Goal: Transaction & Acquisition: Book appointment/travel/reservation

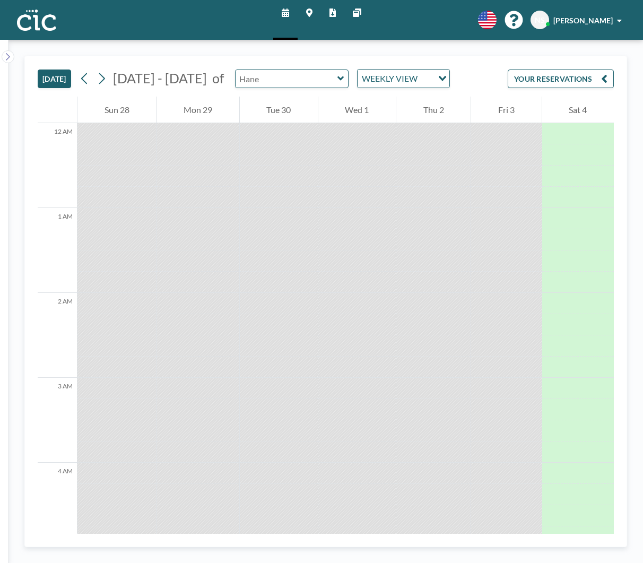
click at [271, 82] on input "text" at bounding box center [286, 78] width 102 height 17
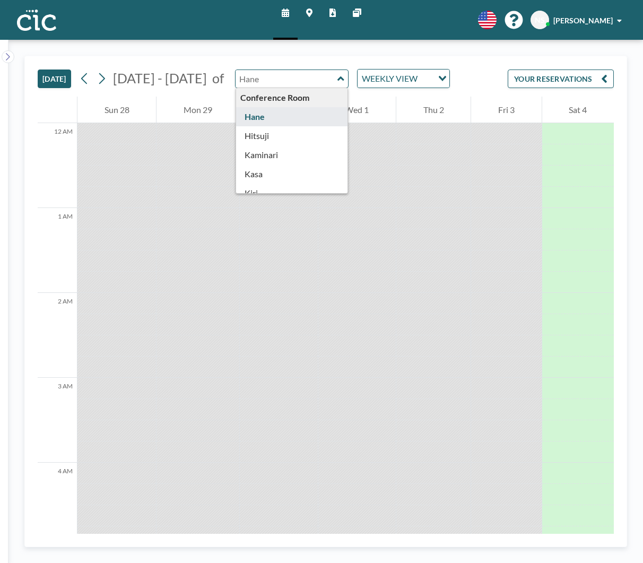
type input "Hane"
click at [270, 50] on div "[DATE] [DATE] - [DATE] of Hane Conference Room [PERSON_NAME] [PERSON_NAME] [PER…" at bounding box center [325, 301] width 634 height 523
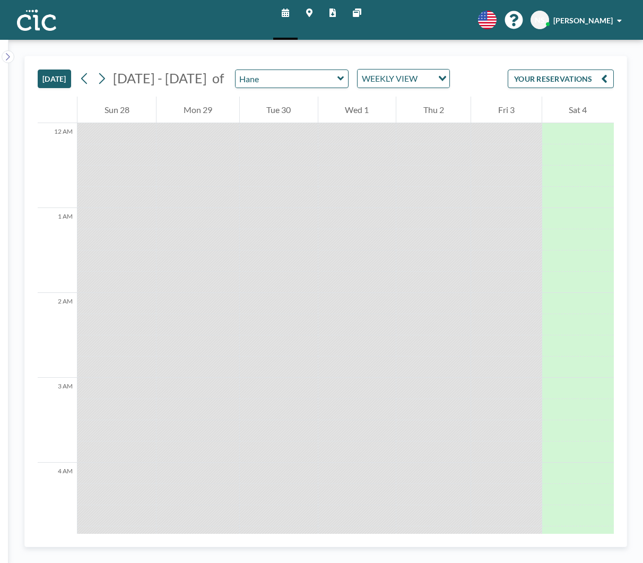
click at [308, 13] on icon at bounding box center [309, 12] width 6 height 8
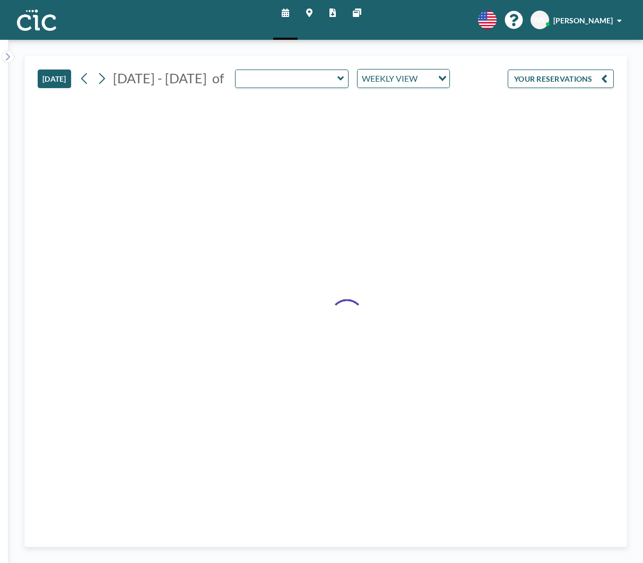
type input "Hane"
click at [271, 81] on input "text" at bounding box center [286, 78] width 102 height 17
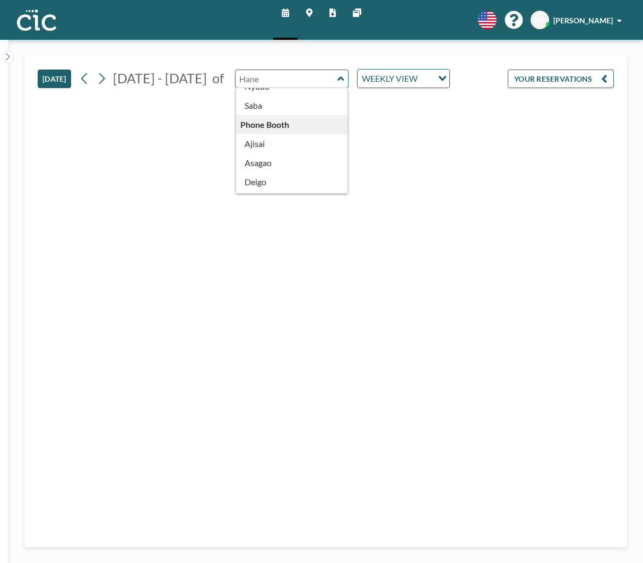
scroll to position [189, 0]
type input "Ajisai"
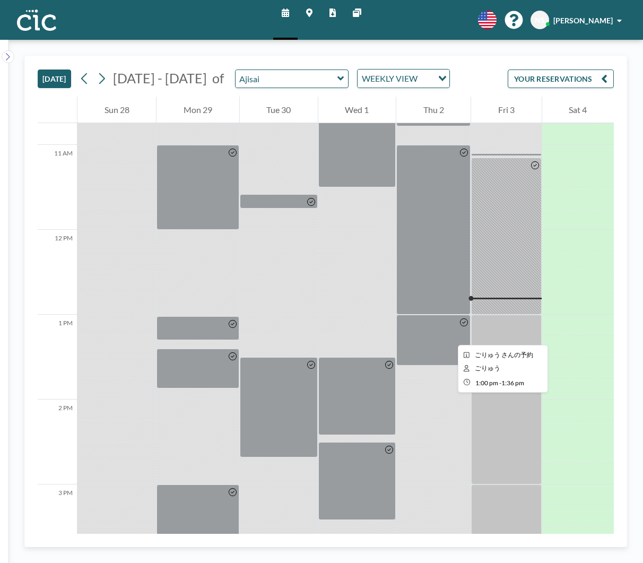
scroll to position [901, 0]
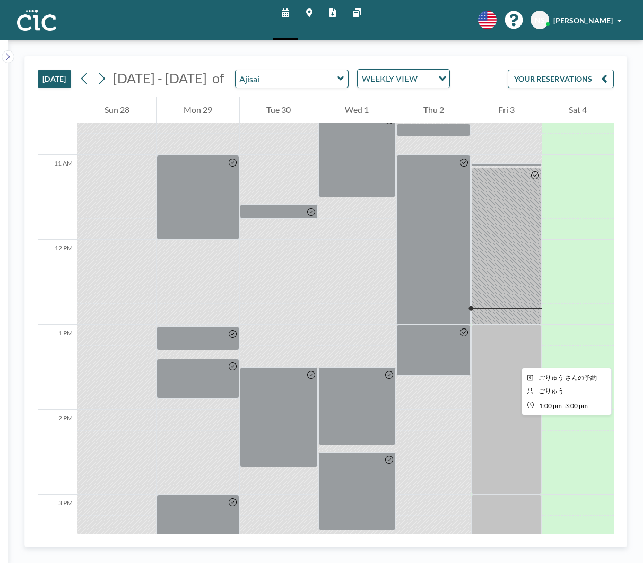
click at [513, 358] on div at bounding box center [506, 410] width 70 height 170
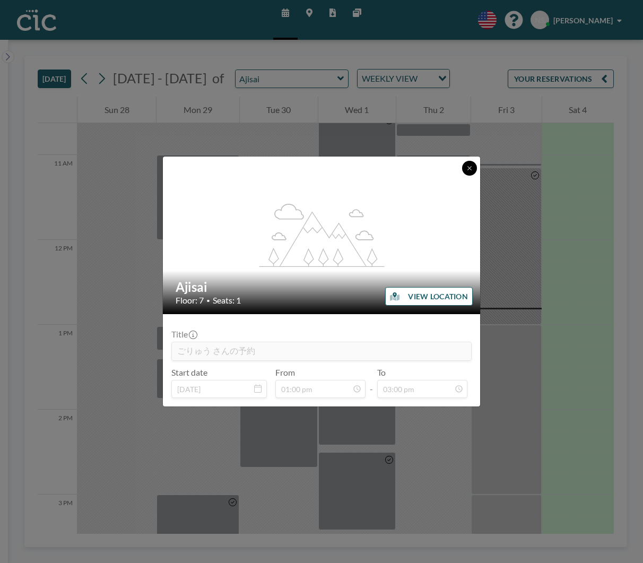
click at [469, 173] on button at bounding box center [469, 168] width 15 height 15
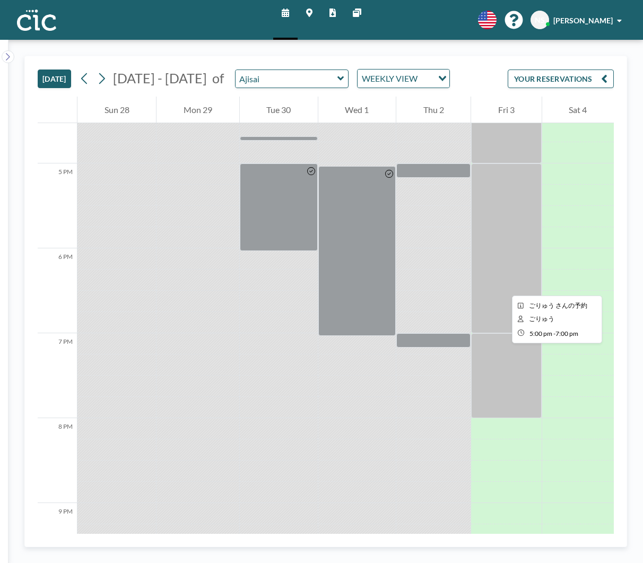
scroll to position [1409, 0]
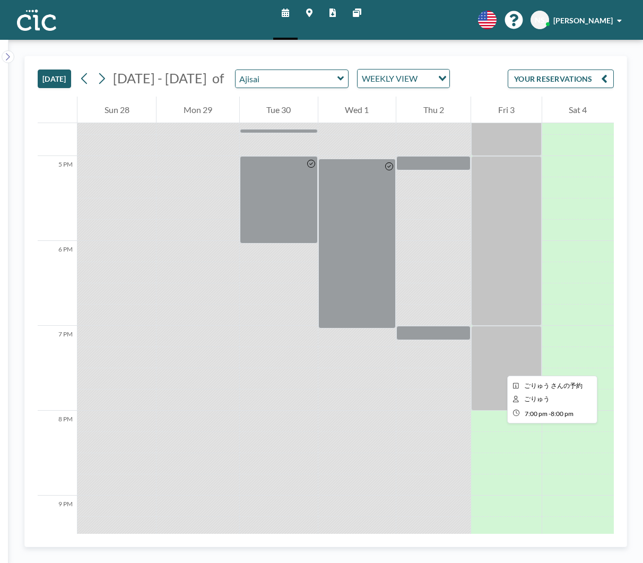
drag, startPoint x: 503, startPoint y: 286, endPoint x: 499, endPoint y: 338, distance: 52.6
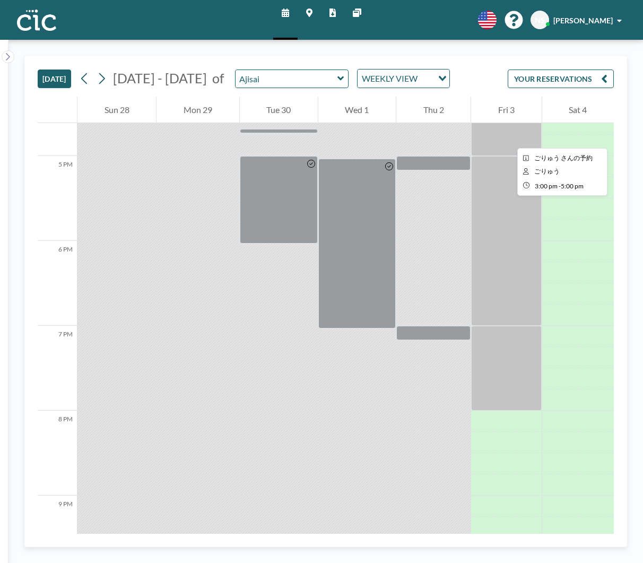
click at [508, 138] on div at bounding box center [506, 71] width 70 height 170
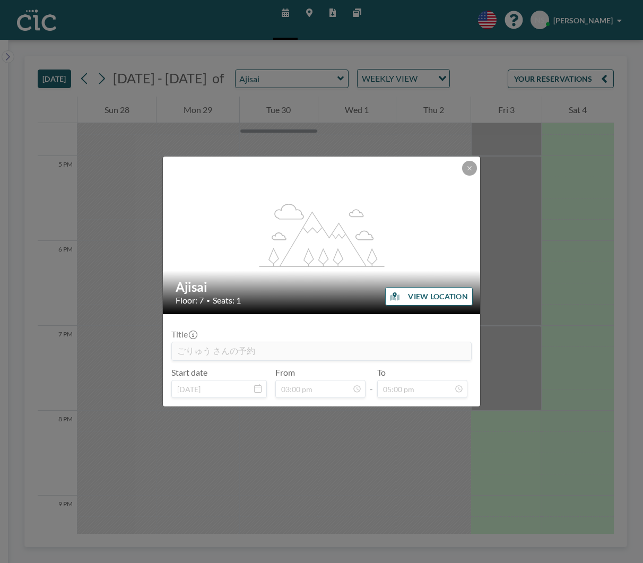
click at [466, 169] on icon at bounding box center [469, 168] width 6 height 6
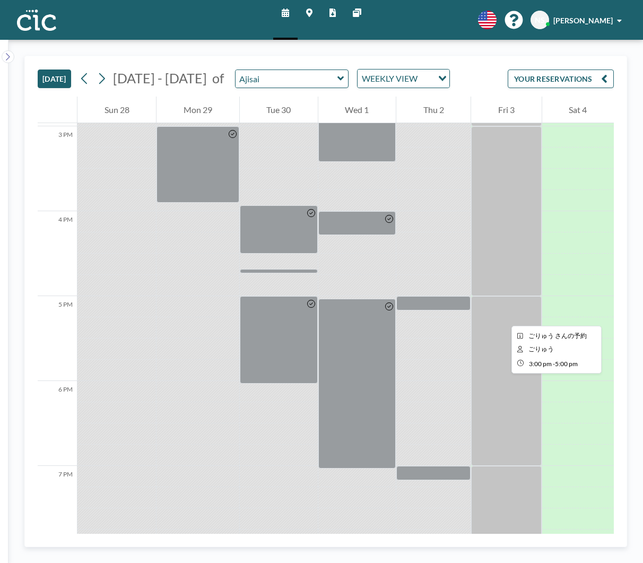
scroll to position [1269, 0]
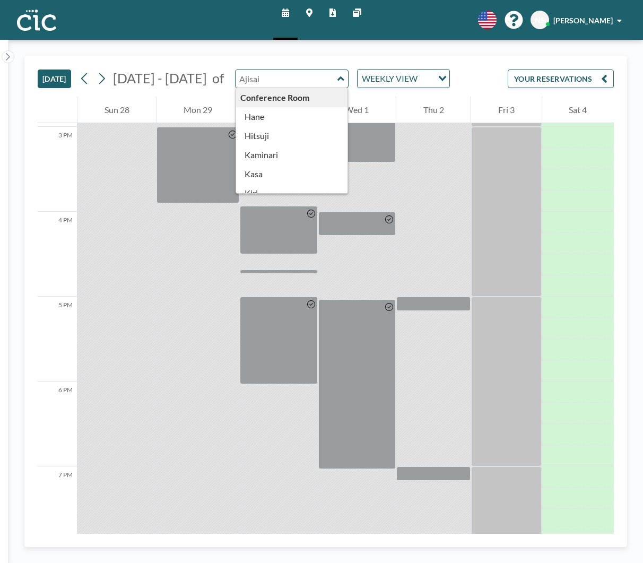
click at [270, 86] on input "text" at bounding box center [286, 78] width 102 height 17
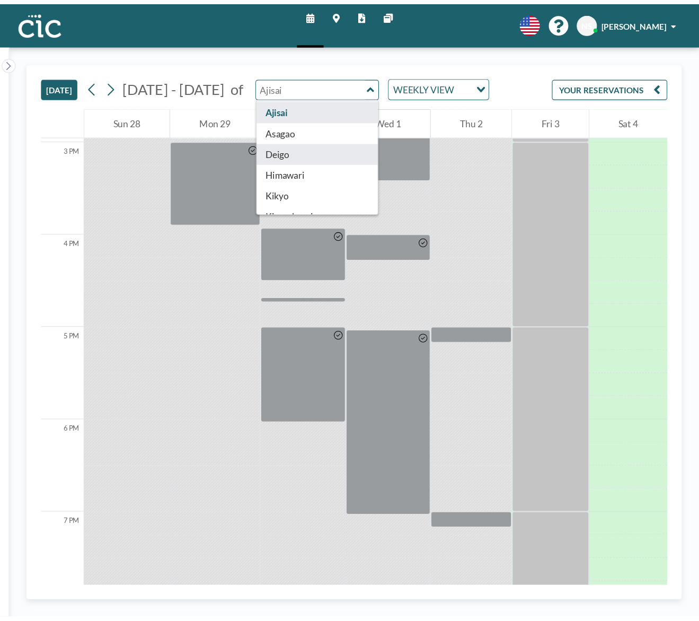
scroll to position [212, 0]
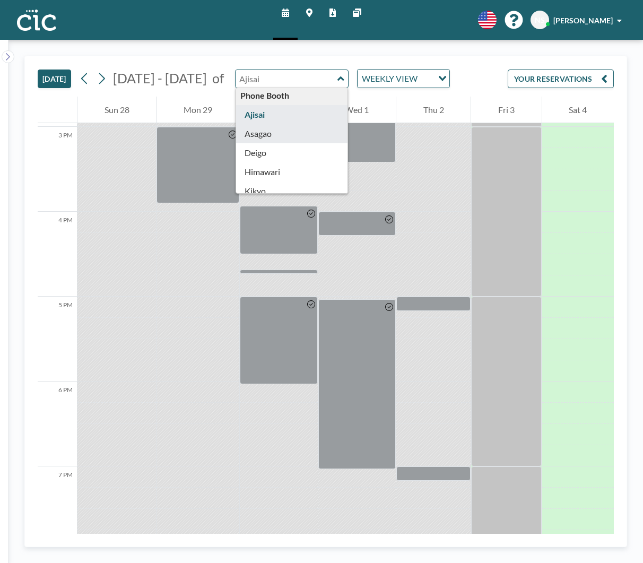
type input "Asagao"
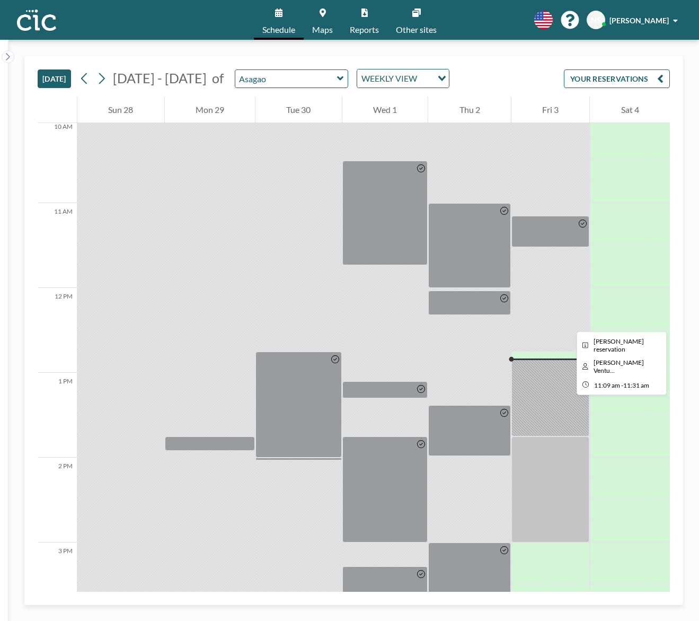
scroll to position [856, 0]
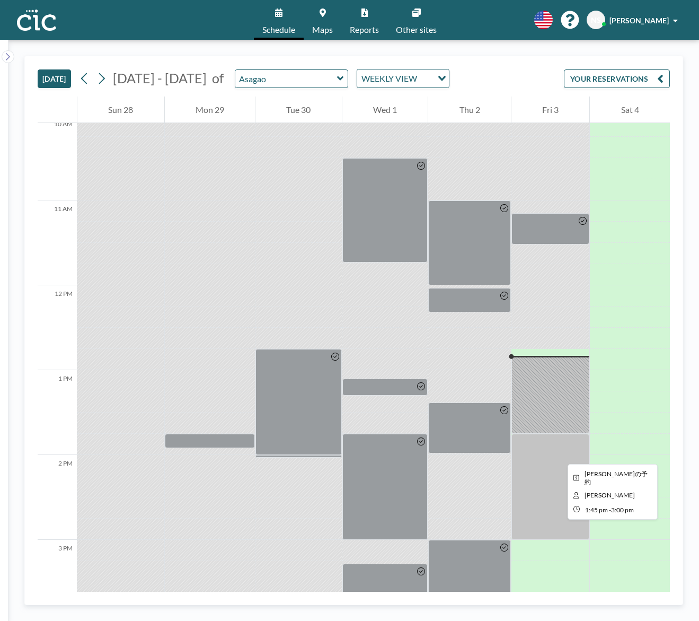
click at [559, 454] on div at bounding box center [551, 487] width 78 height 106
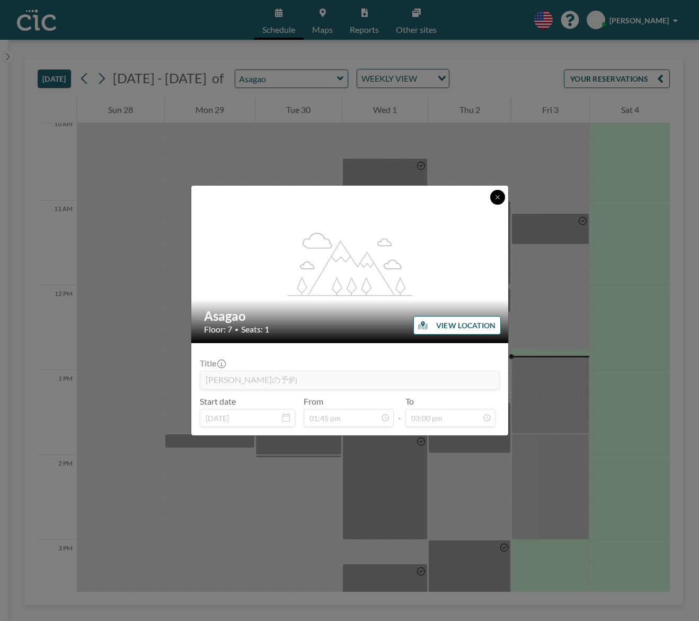
click at [495, 195] on icon at bounding box center [498, 197] width 6 height 6
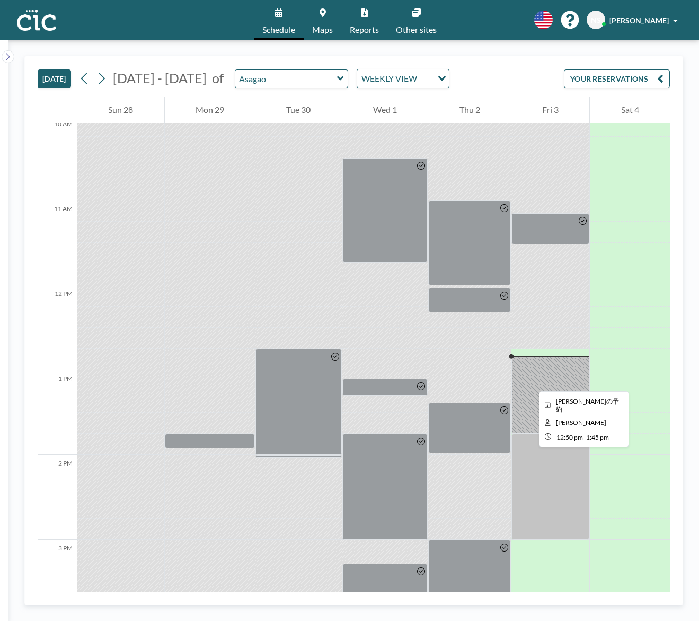
drag, startPoint x: 529, startPoint y: 361, endPoint x: 533, endPoint y: 375, distance: 15.1
click at [533, 375] on div at bounding box center [551, 395] width 78 height 78
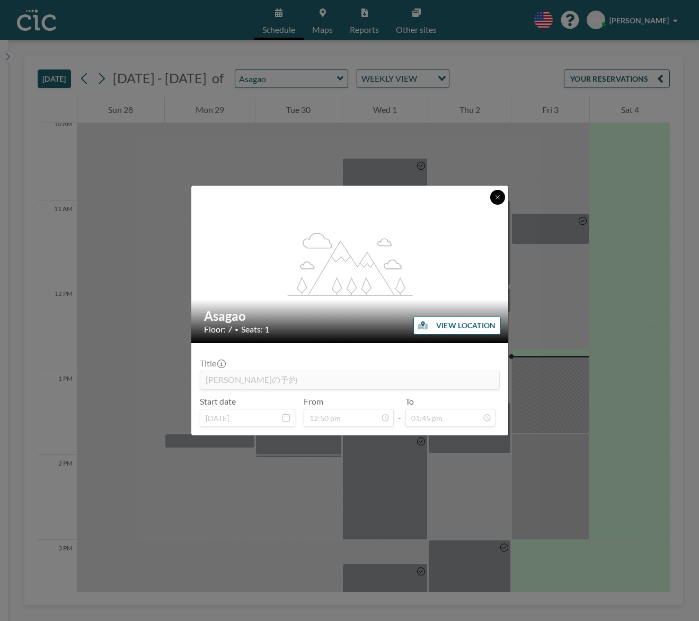
click at [501, 200] on button at bounding box center [497, 197] width 15 height 15
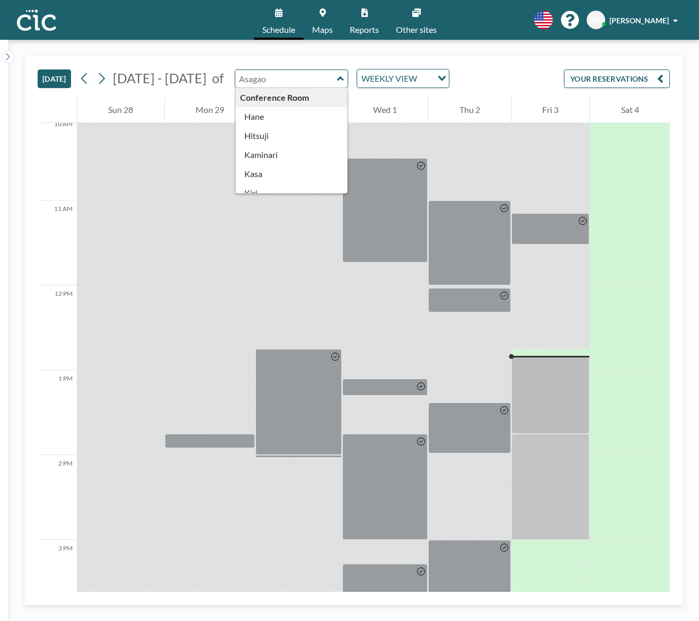
click at [258, 78] on input "text" at bounding box center [286, 78] width 102 height 17
type input "Asagao"
click at [265, 60] on div "TODAY Sep - Oct 2025 of Asagao Conference Room Hane Hitsuji Kaminari Kasa Kiri …" at bounding box center [354, 76] width 633 height 40
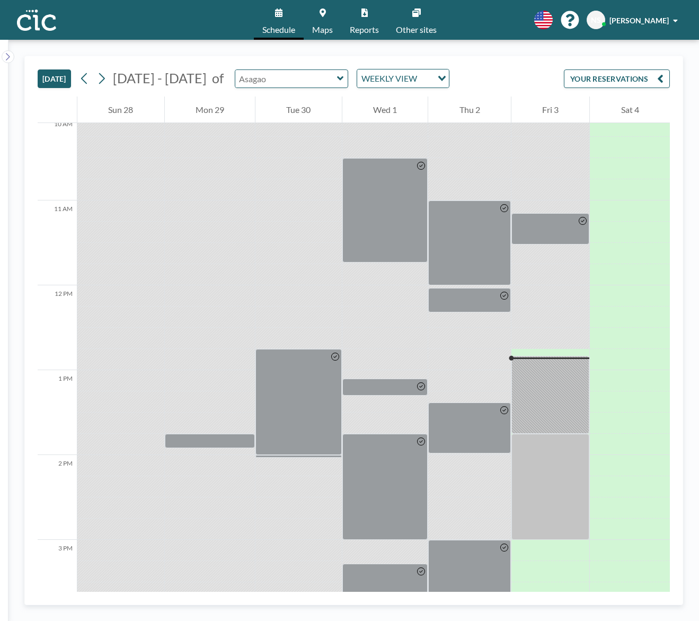
click at [256, 76] on input "text" at bounding box center [286, 78] width 102 height 17
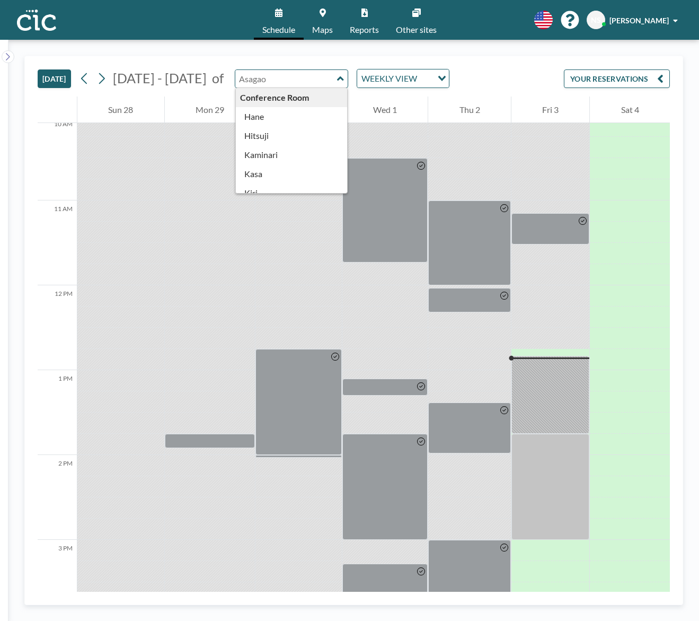
type input "Asagao"
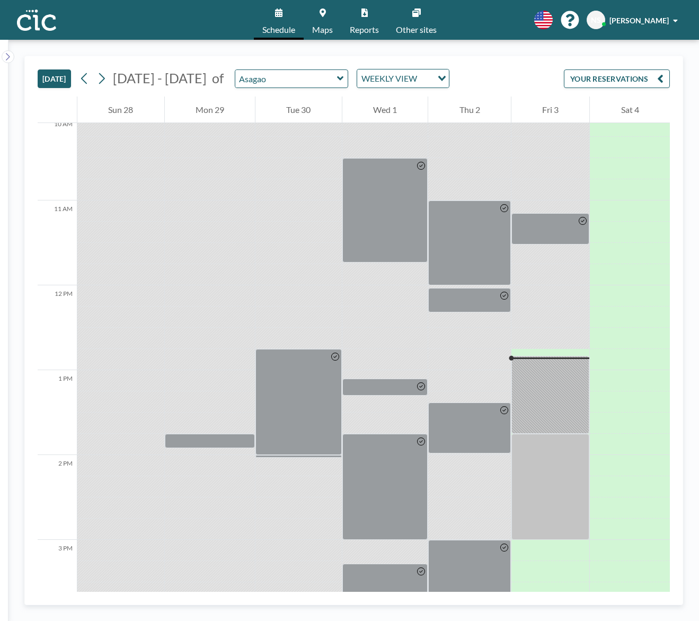
click at [250, 60] on div "TODAY Sep - Oct 2025 of Asagao WEEKLY VIEW Loading... YOUR RESERVATIONS" at bounding box center [354, 76] width 633 height 40
click at [314, 80] on input "text" at bounding box center [286, 78] width 102 height 17
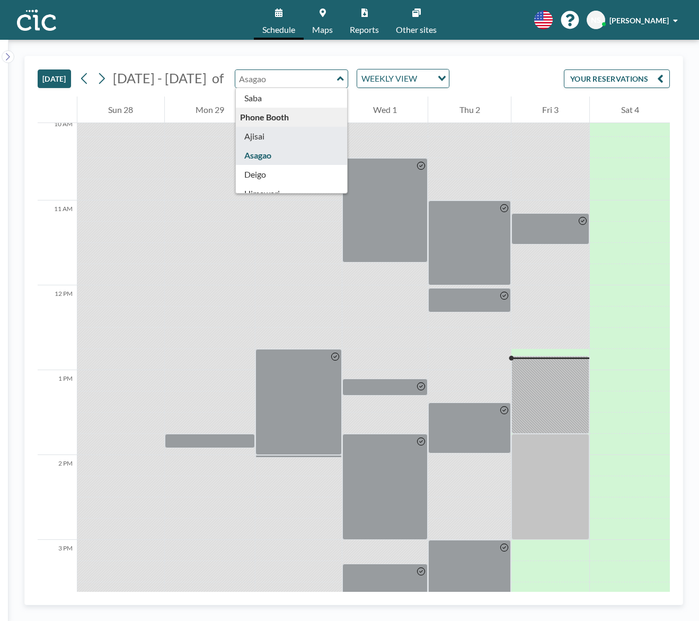
scroll to position [194, 0]
type input "Ajisai"
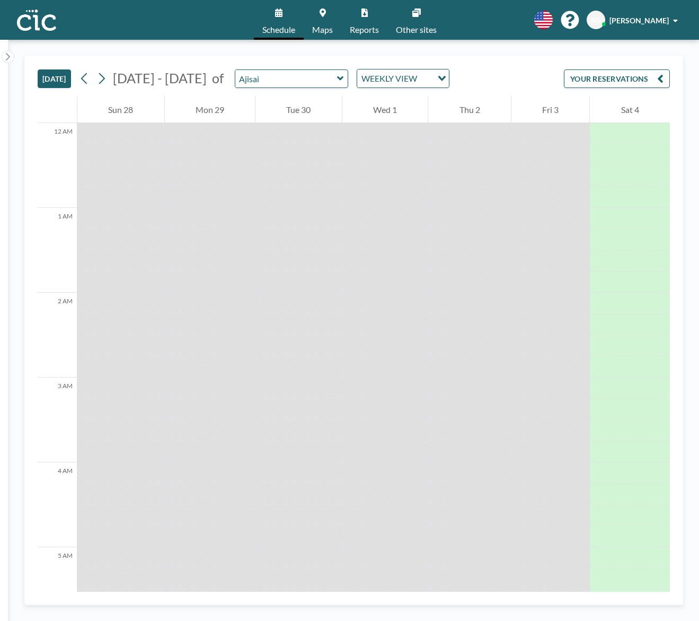
click at [543, 224] on div at bounding box center [551, 218] width 78 height 21
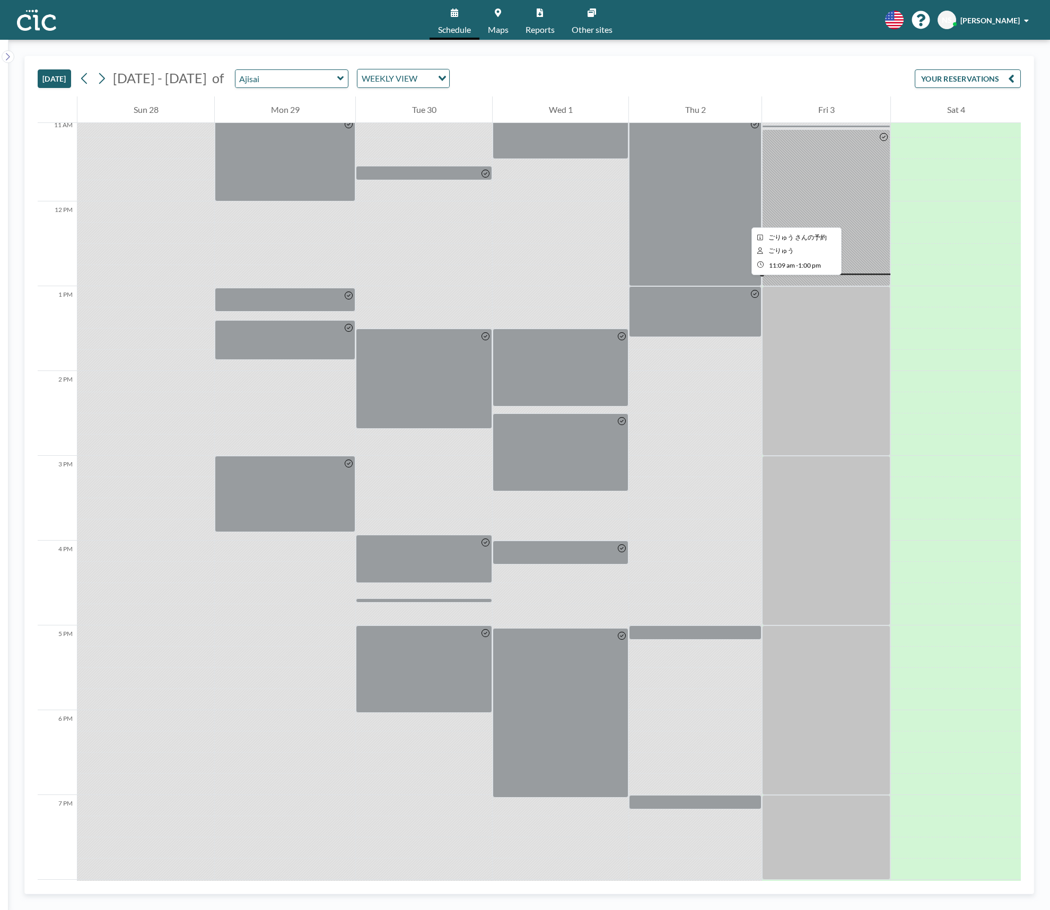
scroll to position [934, 0]
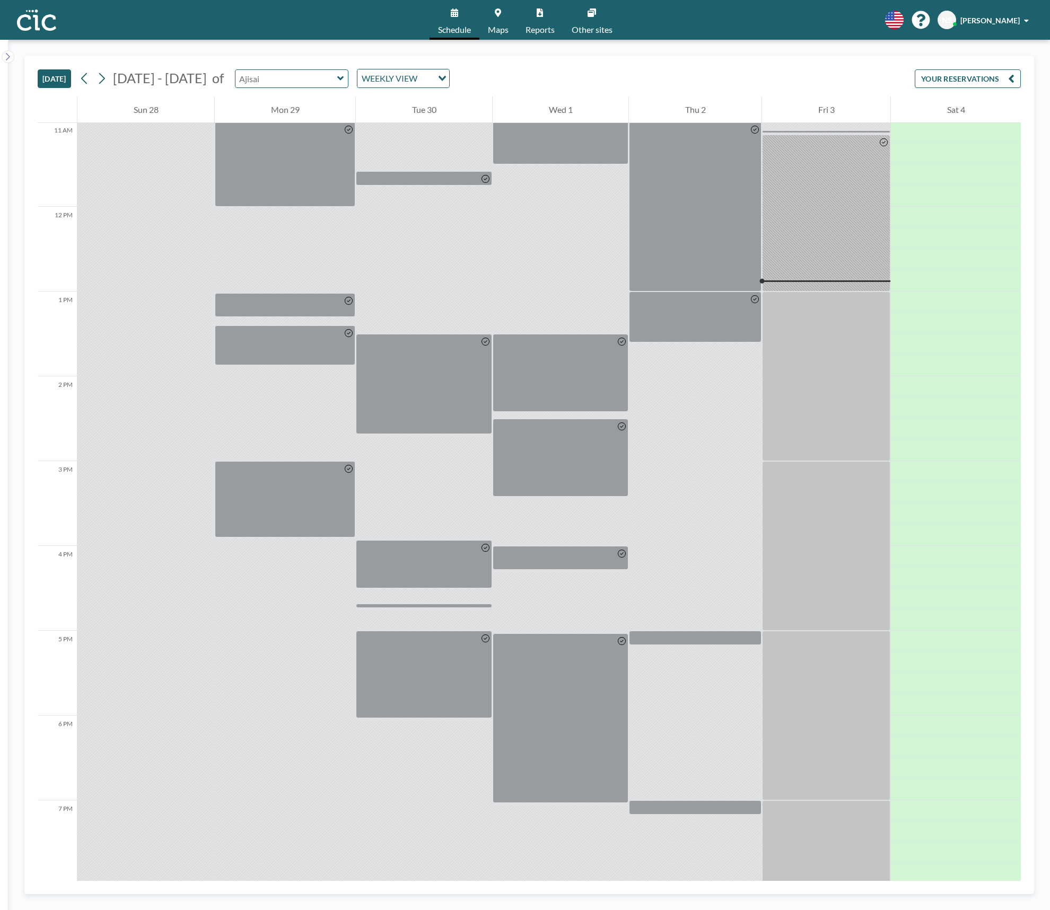
click at [285, 77] on input "text" at bounding box center [286, 78] width 102 height 17
type input "Ajisai"
click at [496, 17] on link "Maps" at bounding box center [498, 20] width 38 height 40
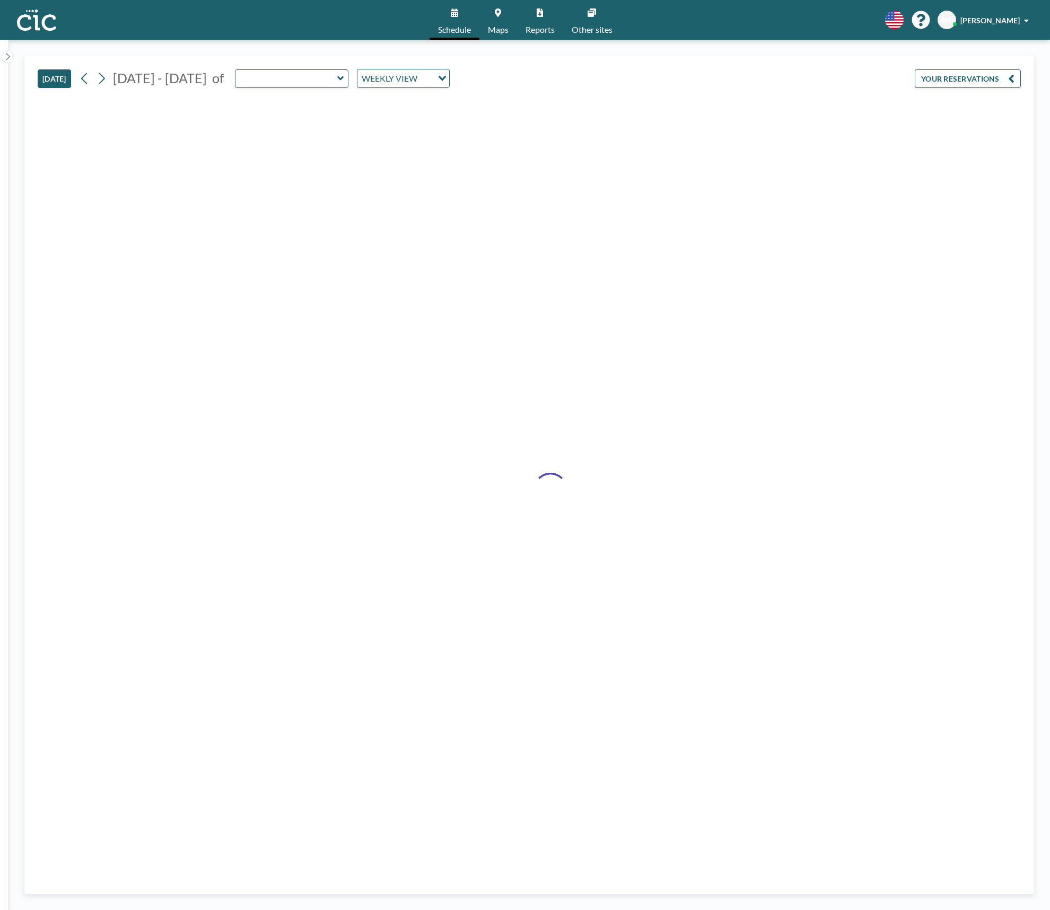
type input "Ajisai"
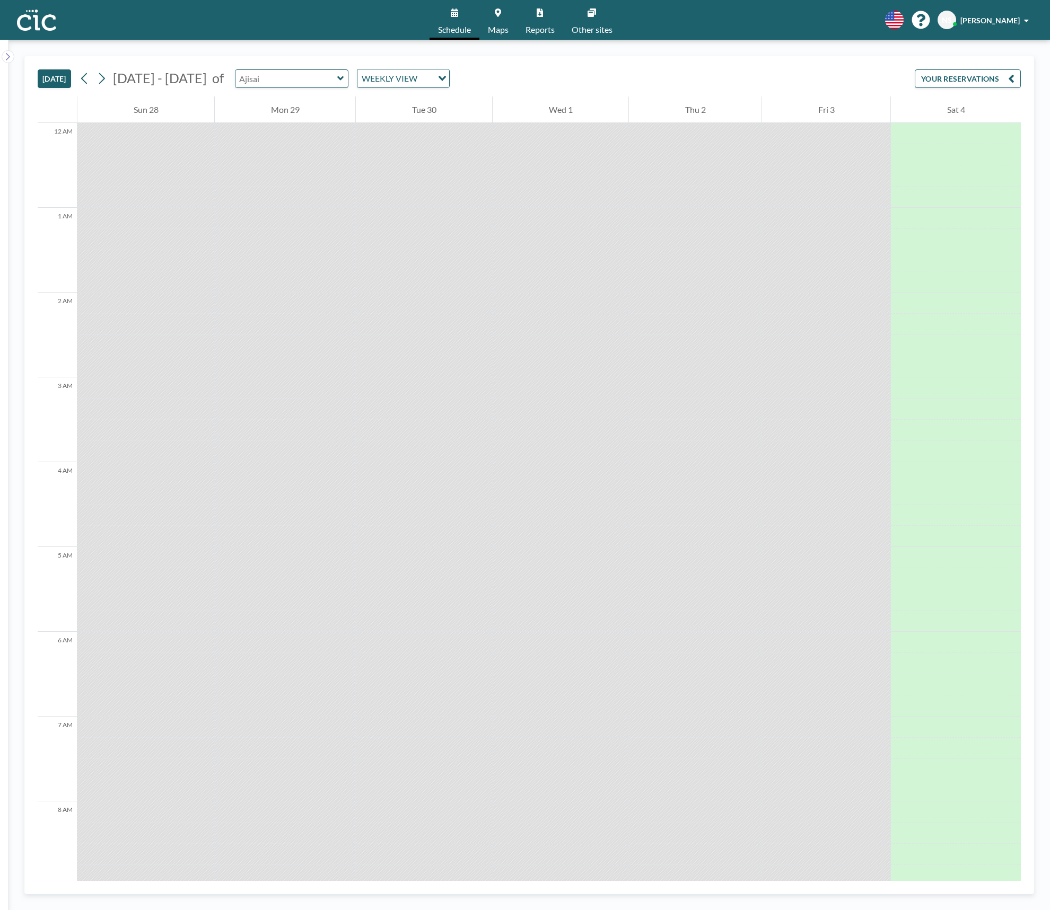
click at [286, 78] on input "text" at bounding box center [286, 78] width 102 height 17
type input "Kodemari"
click at [371, 81] on div "WEEKLY VIEW" at bounding box center [394, 77] width 75 height 16
click at [385, 100] on li "DAILY VIEW" at bounding box center [392, 96] width 91 height 15
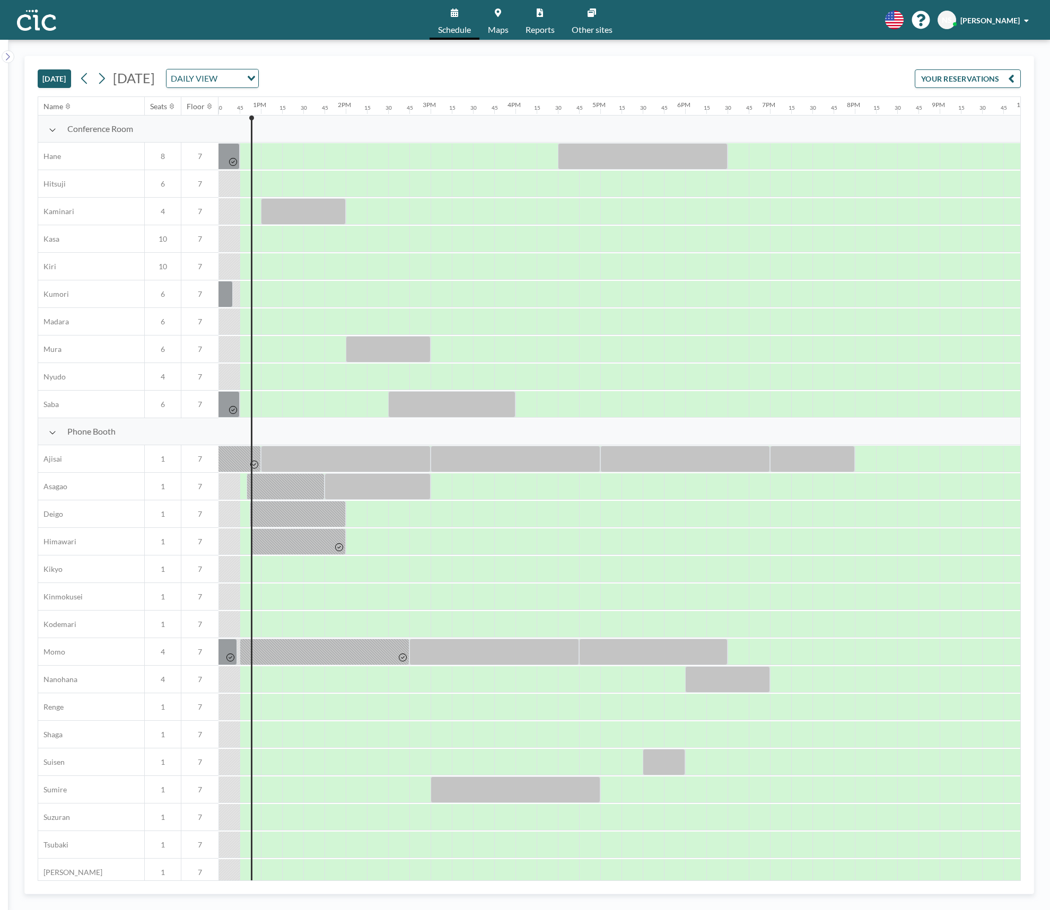
scroll to position [0, 1059]
drag, startPoint x: 255, startPoint y: 624, endPoint x: 264, endPoint y: 625, distance: 9.1
click at [264, 625] on div at bounding box center [269, 624] width 29 height 27
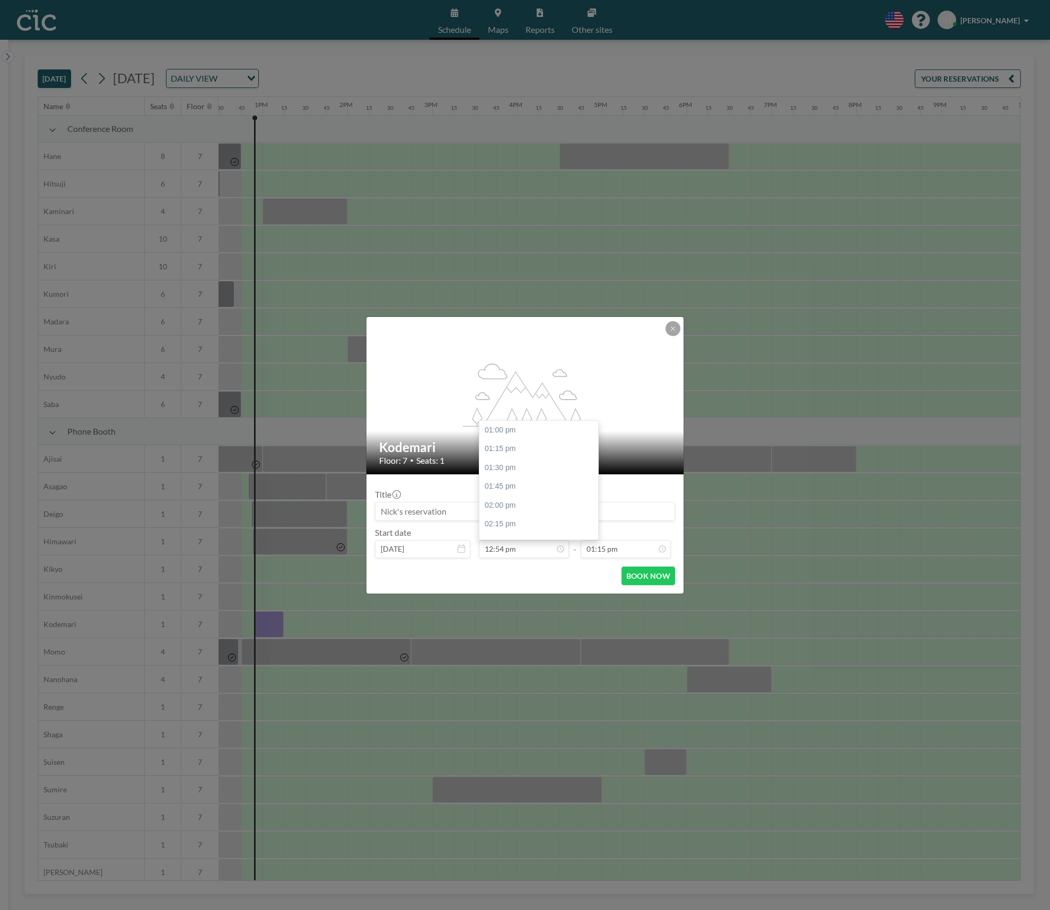
scroll to position [1000, 0]
click at [542, 432] on div "01:00 pm" at bounding box center [538, 430] width 119 height 19
type input "01:00 pm"
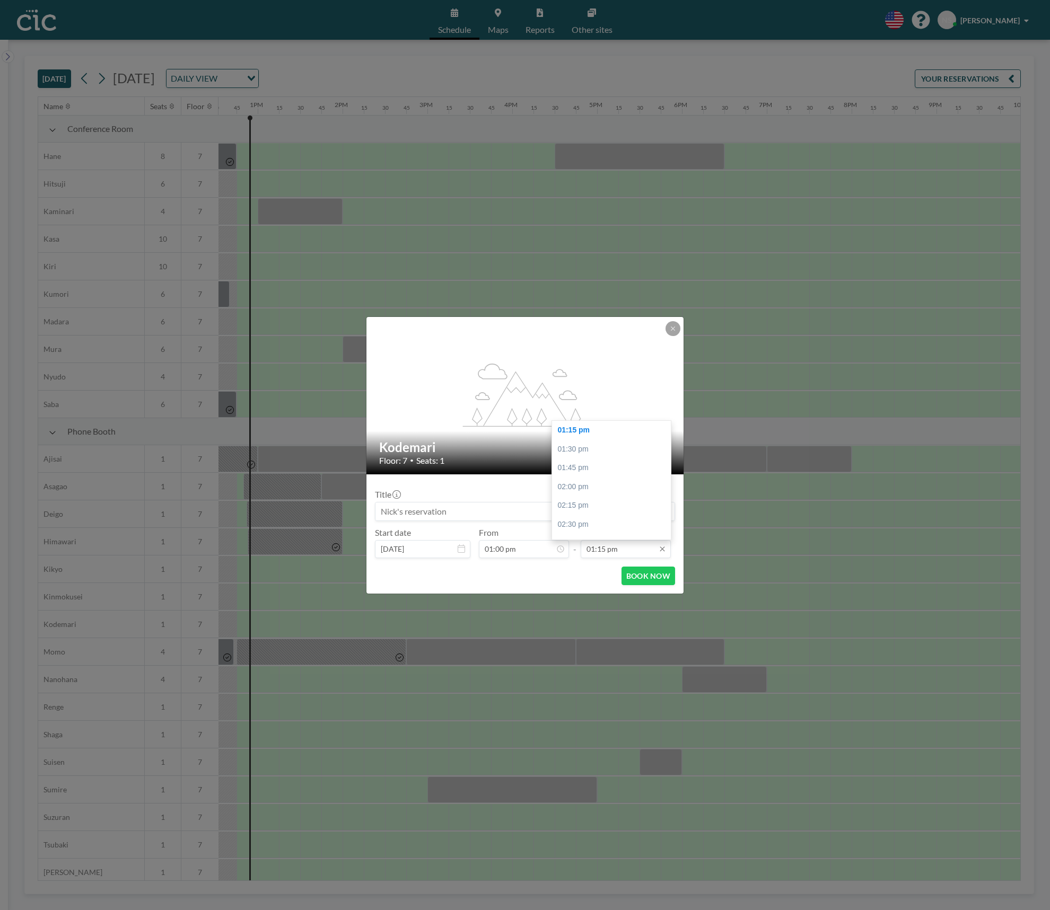
scroll to position [0, 1082]
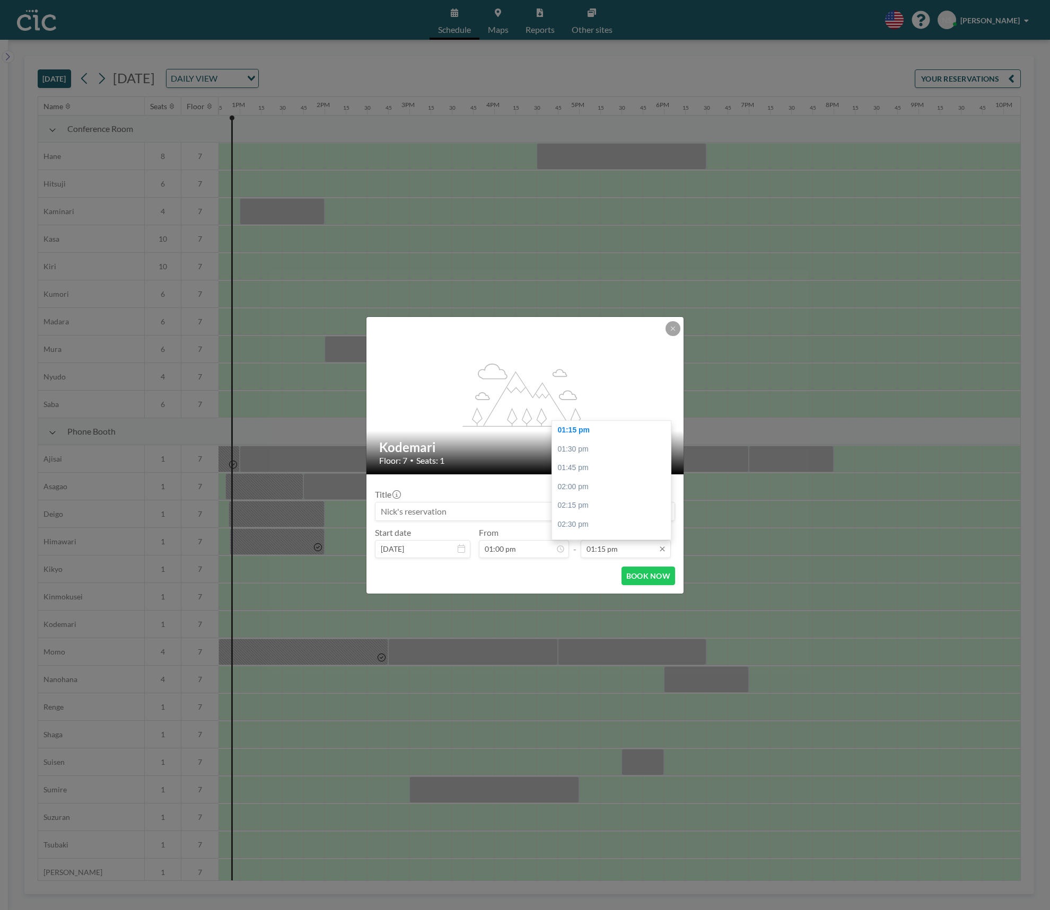
click at [617, 550] on input "01:15 pm" at bounding box center [626, 549] width 90 height 18
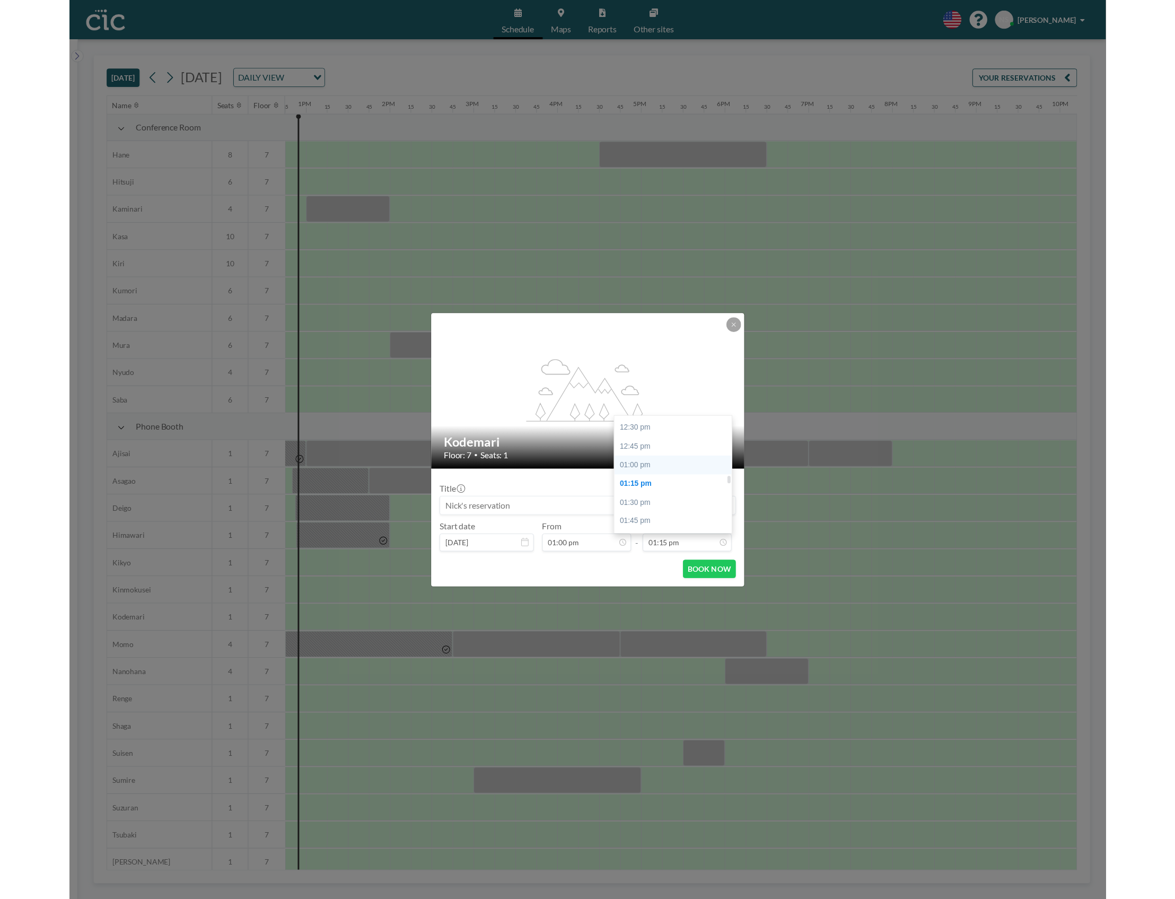
scroll to position [943, 0]
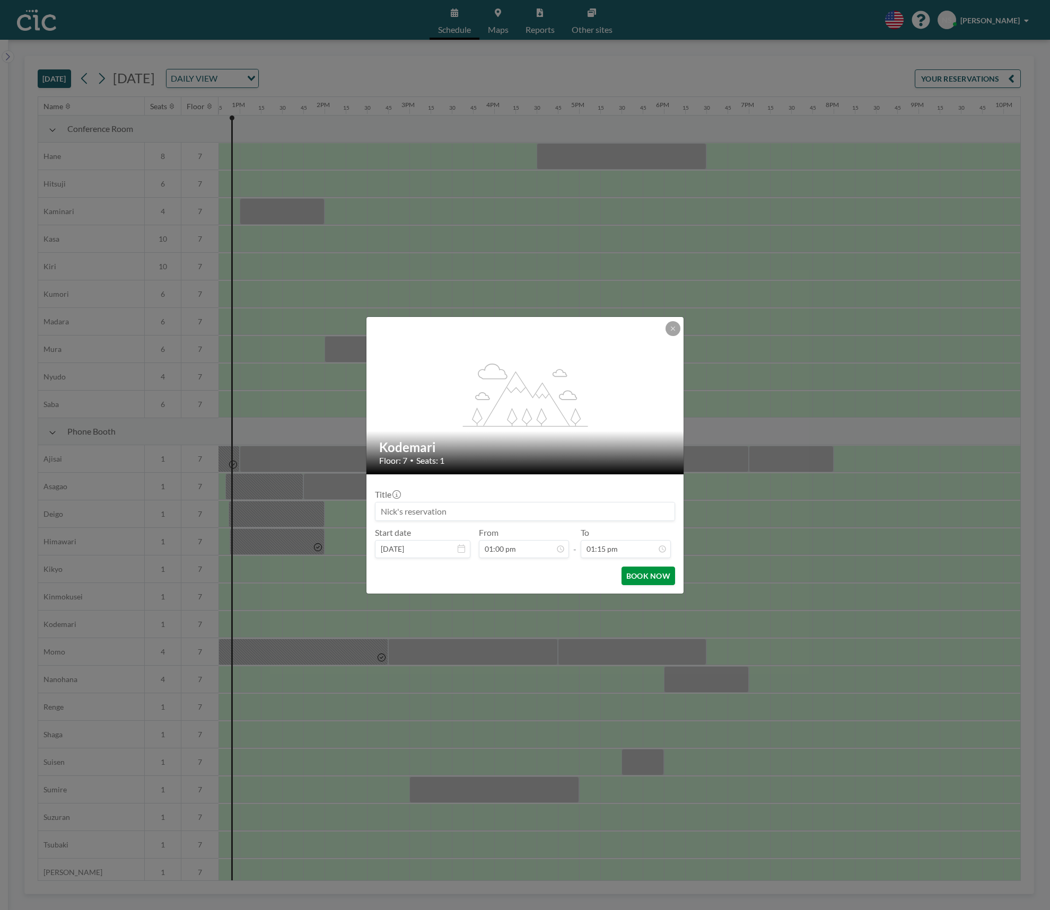
click at [643, 578] on button "BOOK NOW" at bounding box center [648, 576] width 54 height 19
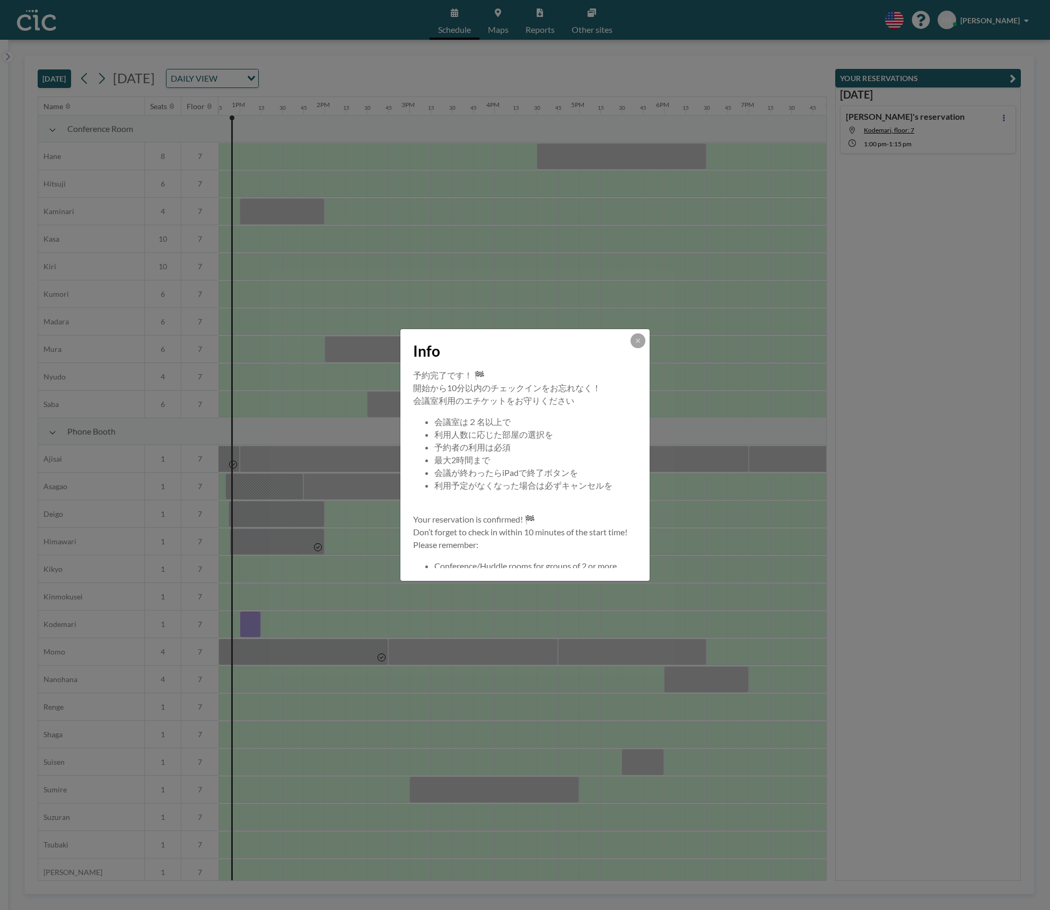
click at [634, 343] on button at bounding box center [637, 341] width 15 height 15
